Goal: Find specific page/section

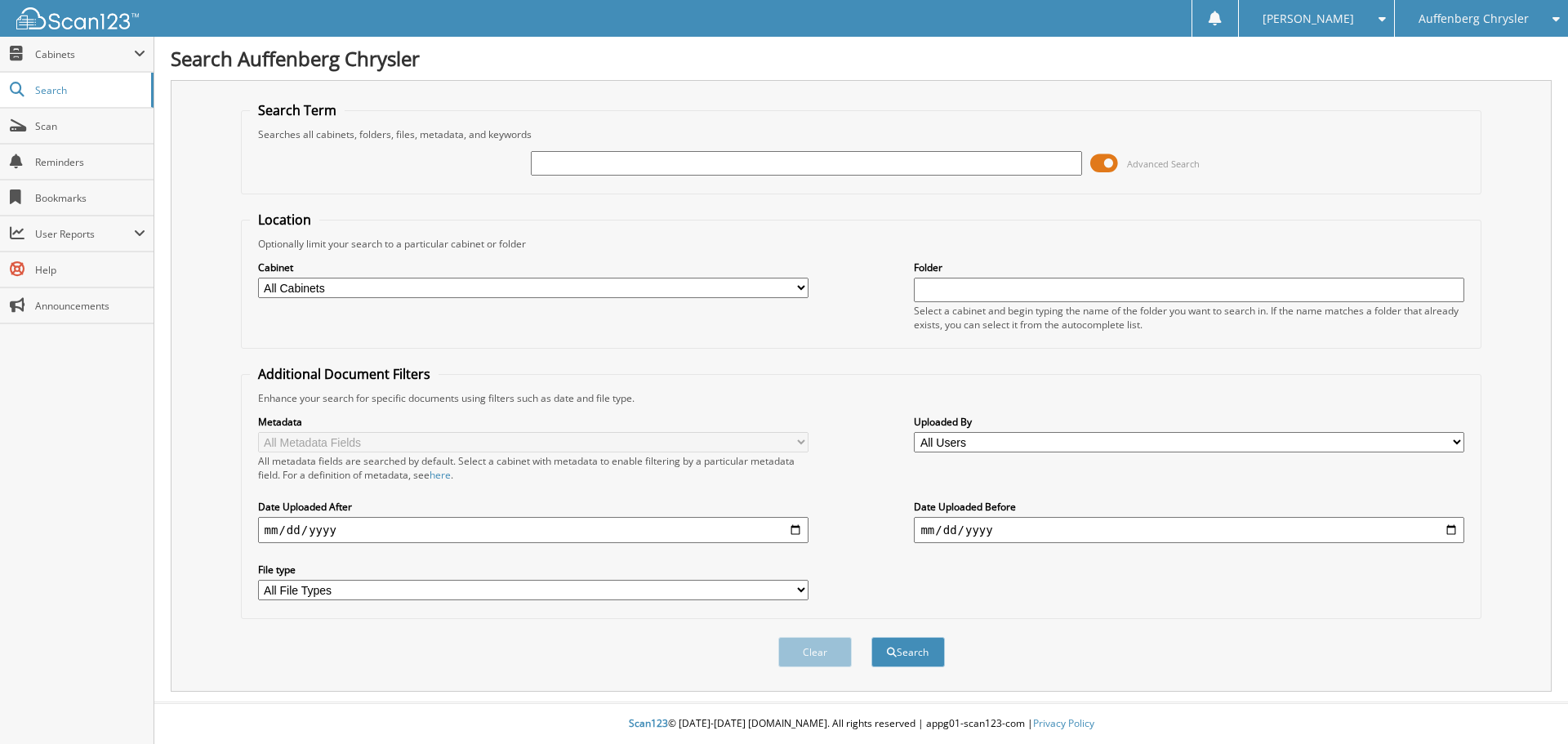
click at [648, 161] on input "text" at bounding box center [806, 164] width 551 height 25
type input "921148"
click at [872, 637] on button "Search" at bounding box center [908, 652] width 74 height 31
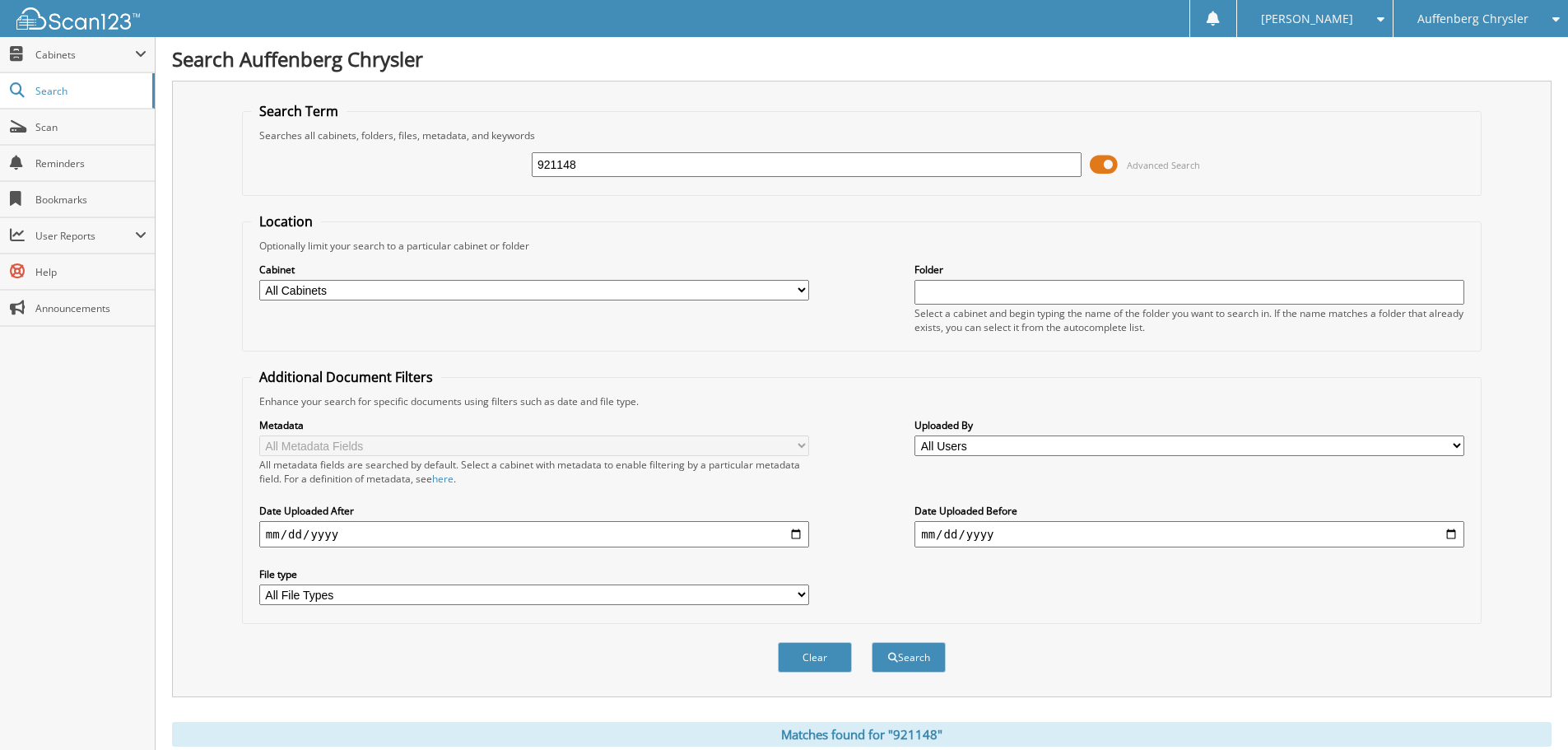
click at [1109, 164] on span at bounding box center [1104, 165] width 28 height 25
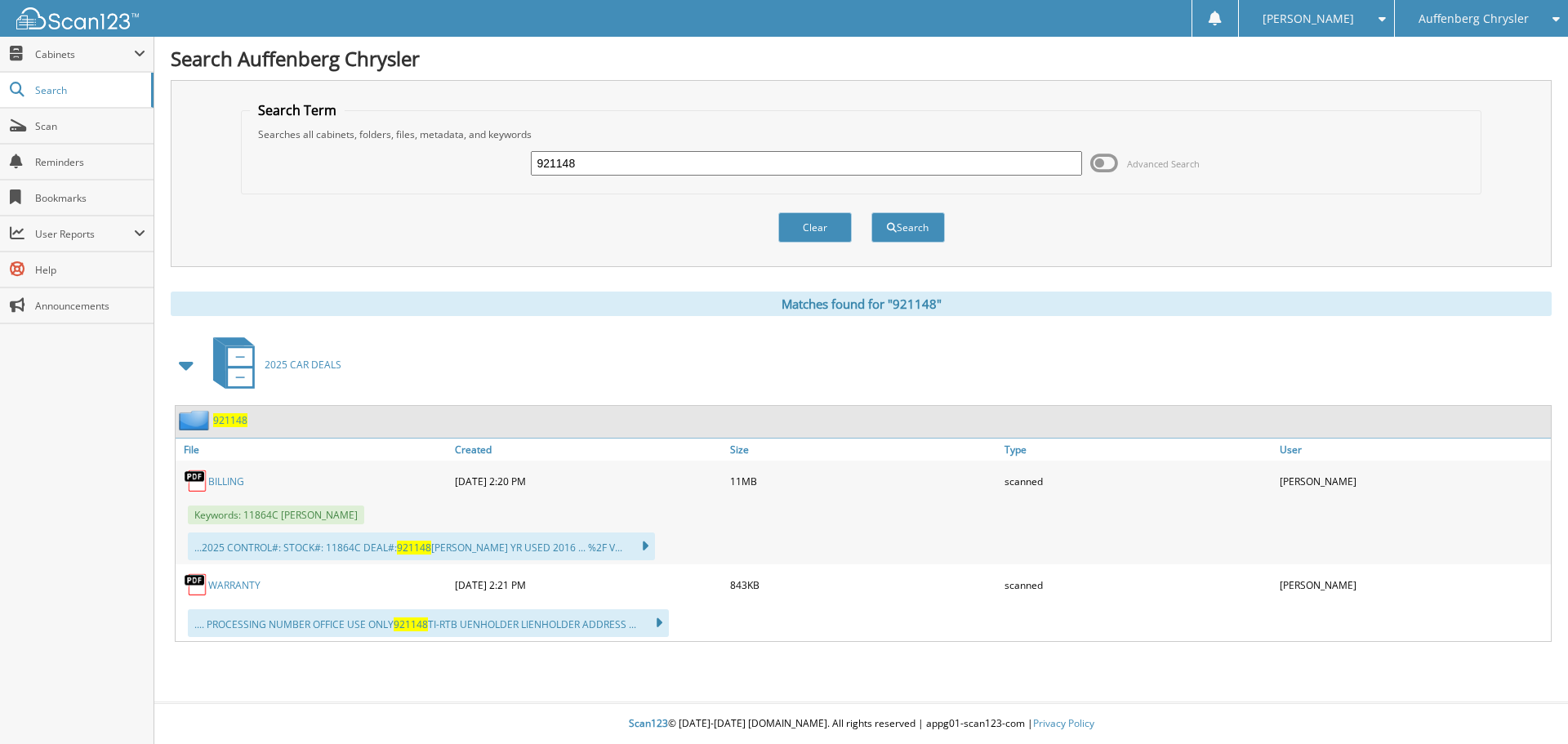
click at [224, 478] on link "BILLING" at bounding box center [226, 481] width 36 height 13
click at [41, 130] on span "Scan" at bounding box center [90, 125] width 110 height 13
